Goal: Information Seeking & Learning: Check status

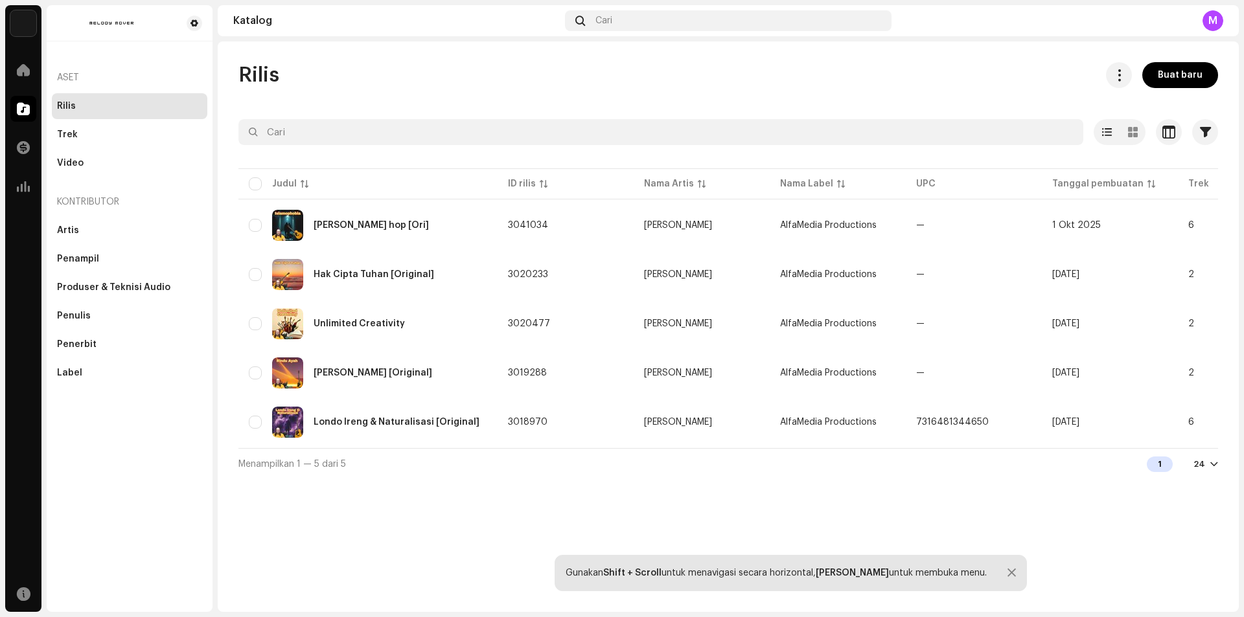
click at [87, 105] on div "Rilis" at bounding box center [129, 106] width 145 height 10
click at [720, 222] on re-a-table-link "[PERSON_NAME]" at bounding box center [701, 225] width 115 height 9
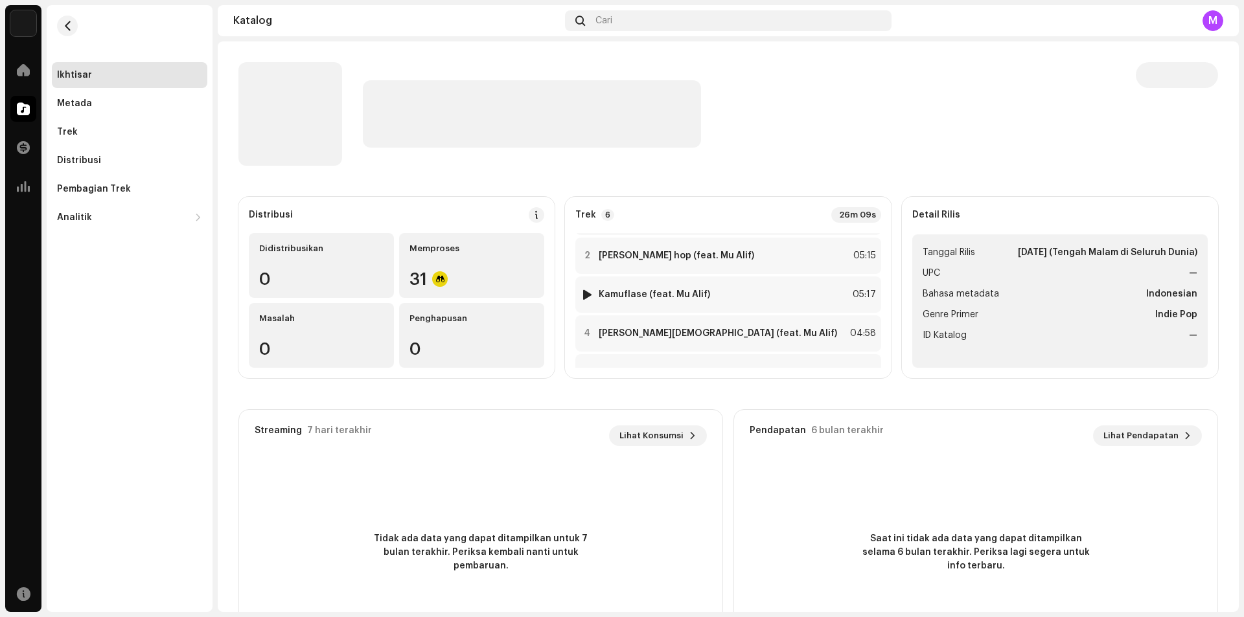
scroll to position [65, 0]
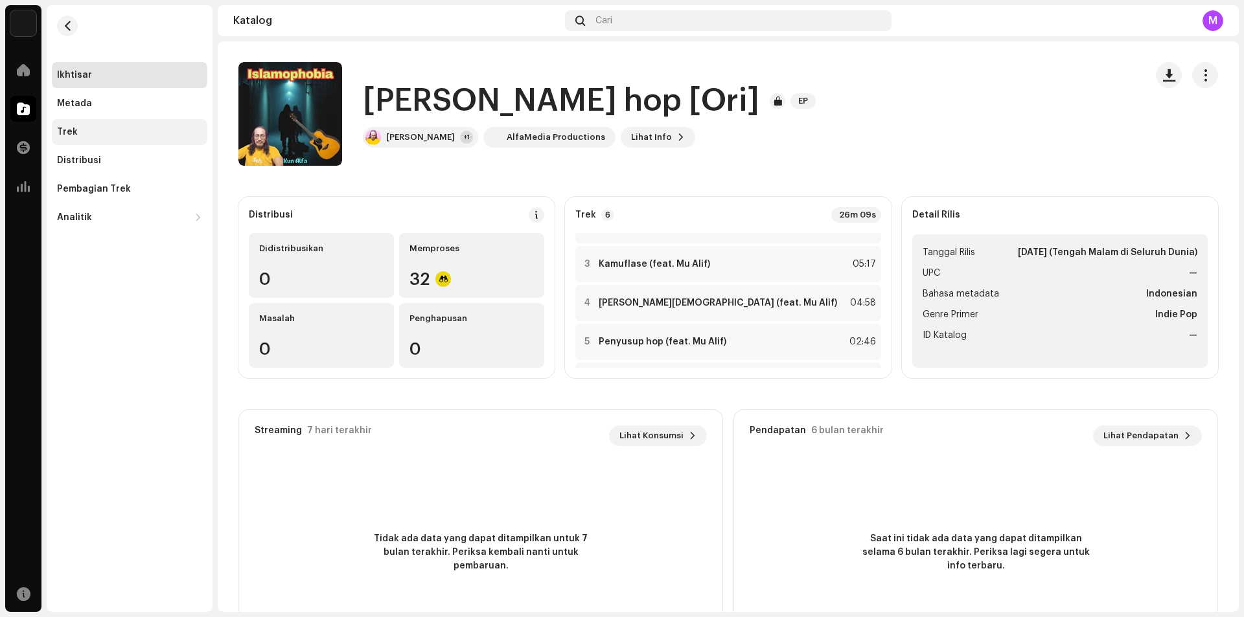
click at [63, 132] on div "Trek" at bounding box center [67, 132] width 21 height 10
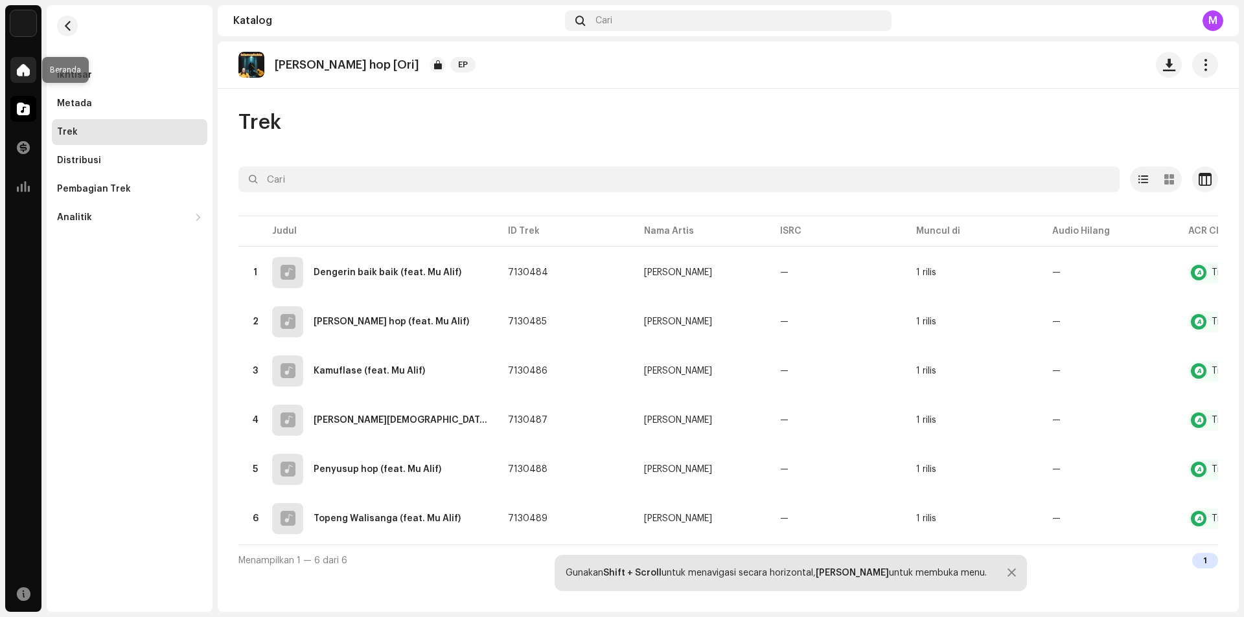
click at [23, 65] on span at bounding box center [23, 70] width 13 height 10
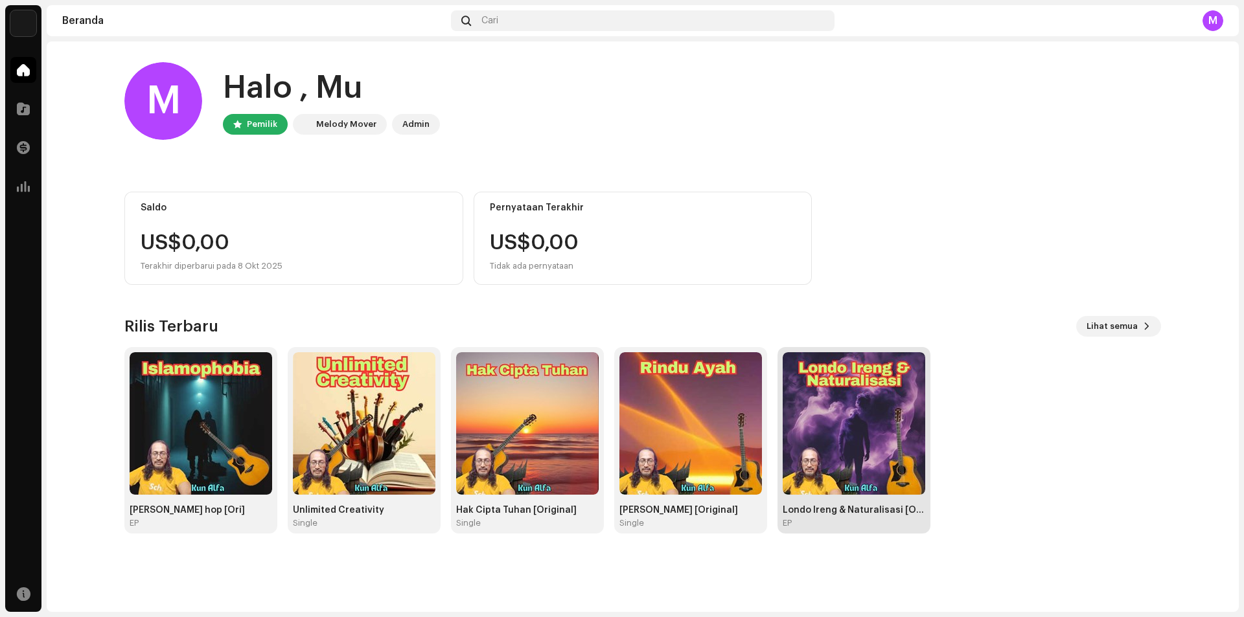
click at [860, 496] on div "Londo Ireng & Naturalisasi [Original] EP" at bounding box center [854, 440] width 143 height 176
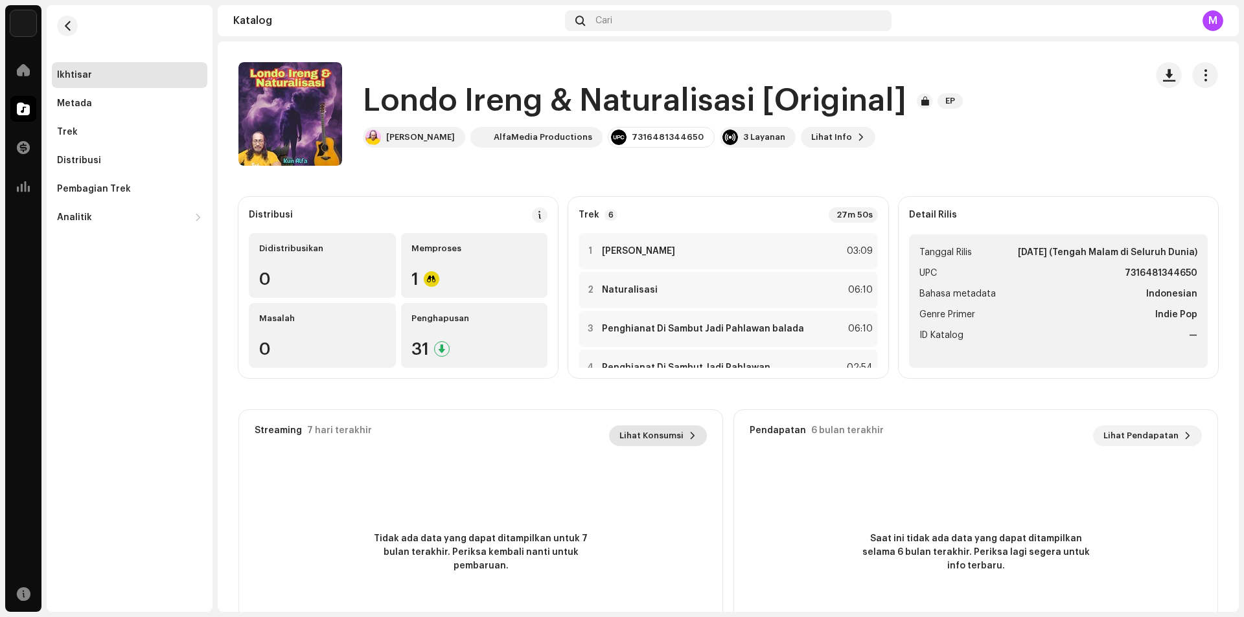
click at [671, 434] on span "Lihat Konsumsi" at bounding box center [651, 436] width 64 height 26
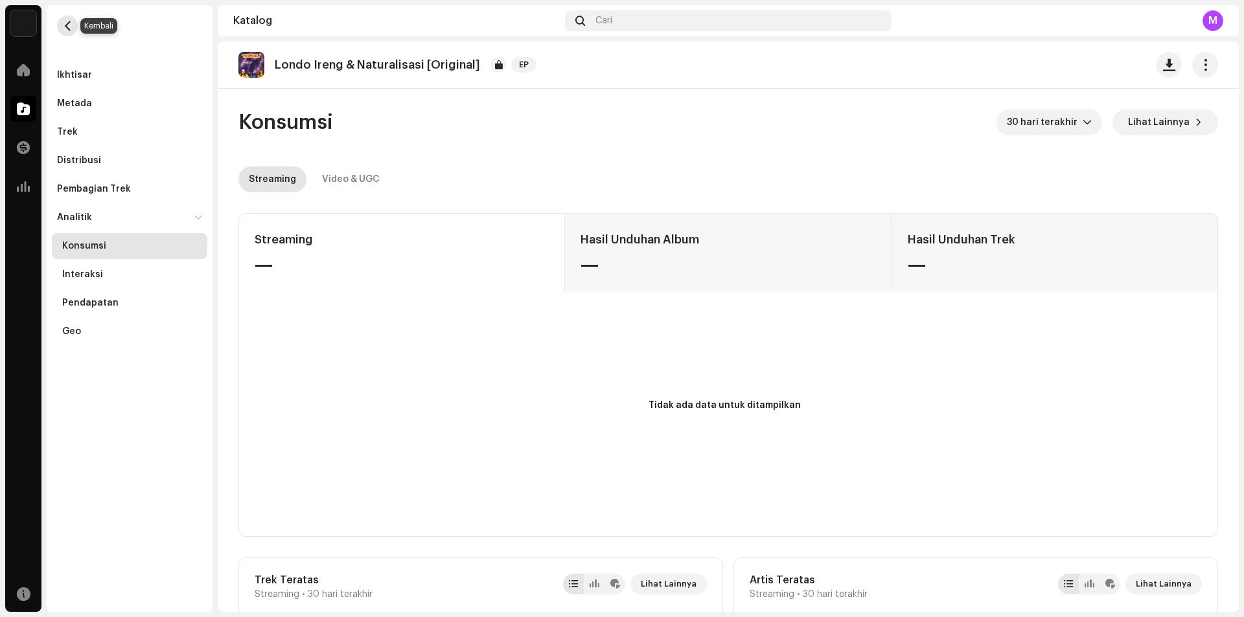
click at [72, 24] on span "button" at bounding box center [68, 26] width 10 height 10
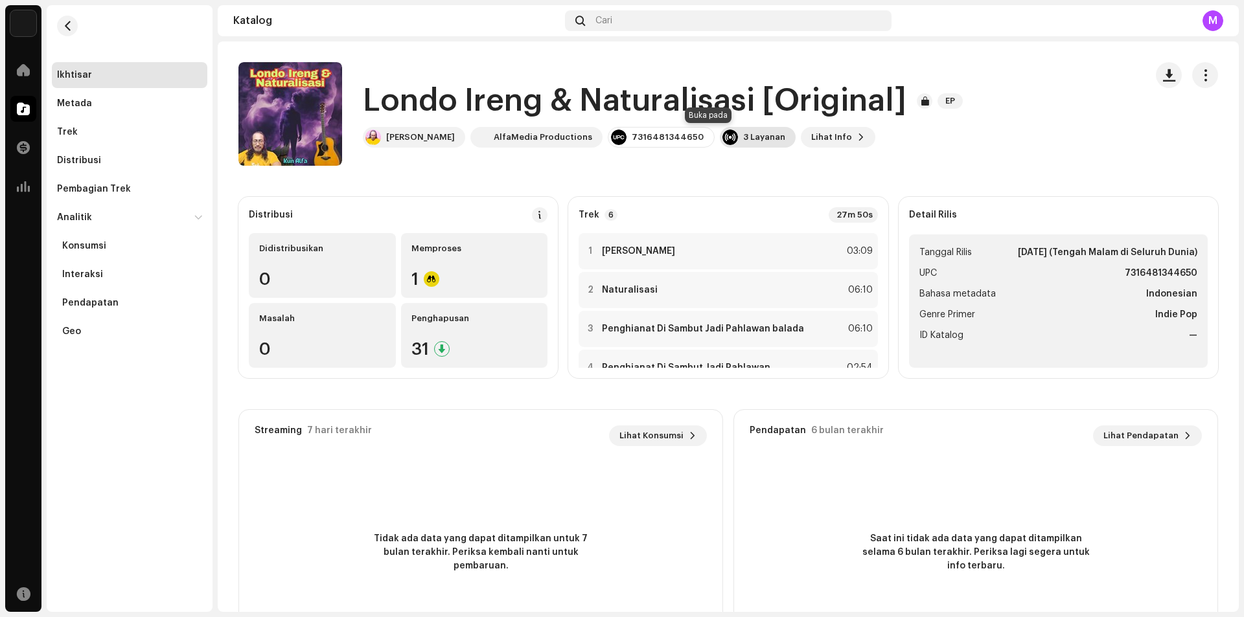
click at [743, 136] on div "3 Layanan" at bounding box center [764, 137] width 42 height 10
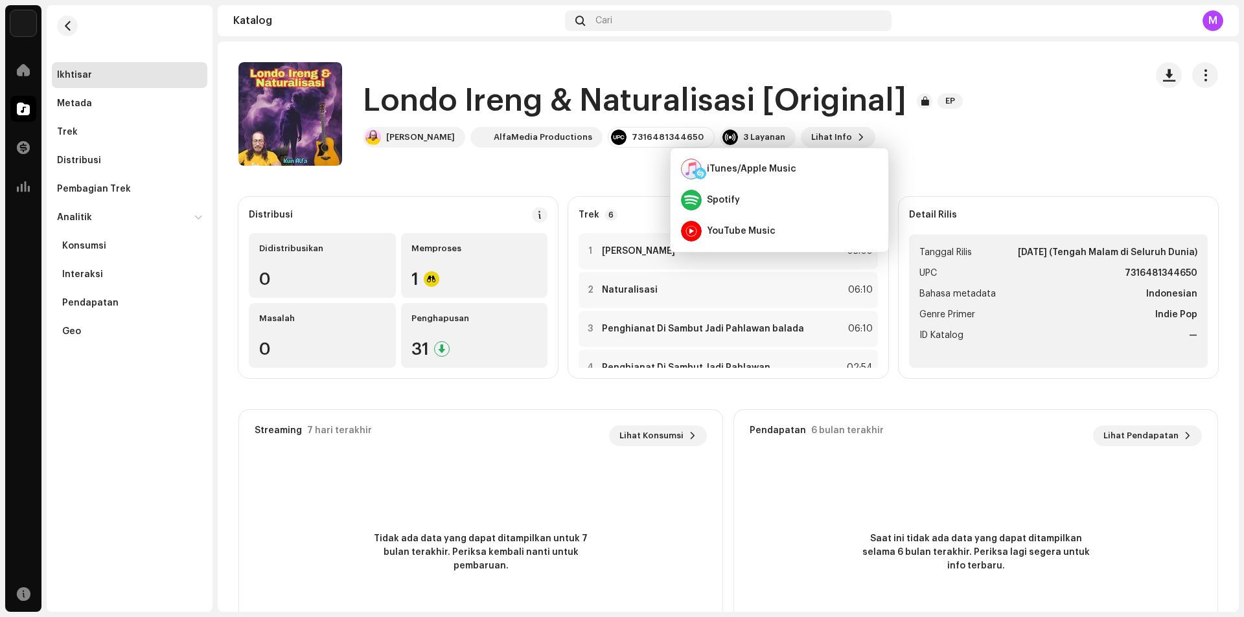
click at [392, 23] on div "Katalog" at bounding box center [396, 21] width 327 height 10
